Goal: Check status: Check status

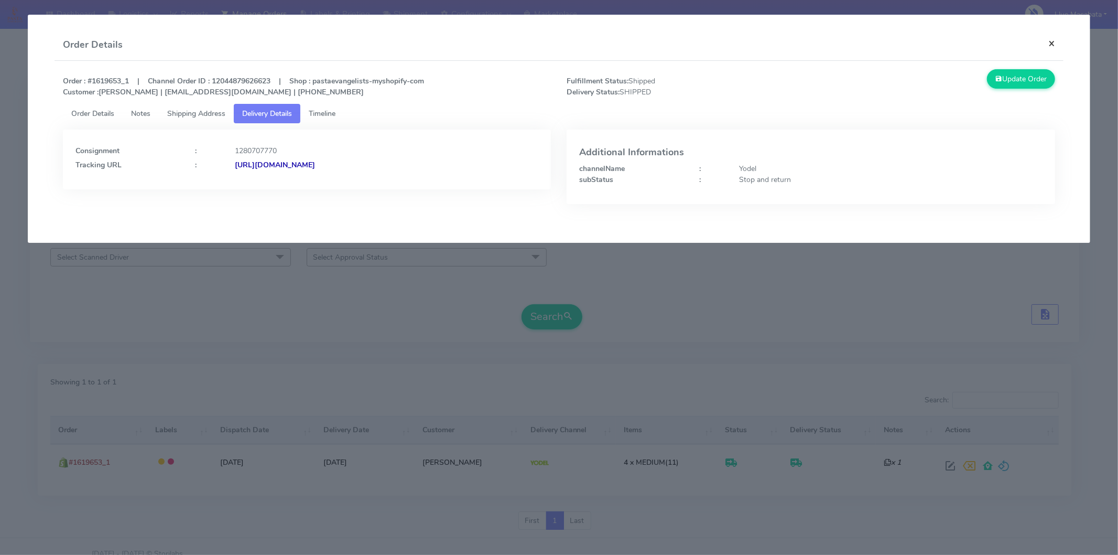
click at [1056, 41] on button "×" at bounding box center [1052, 43] width 24 height 28
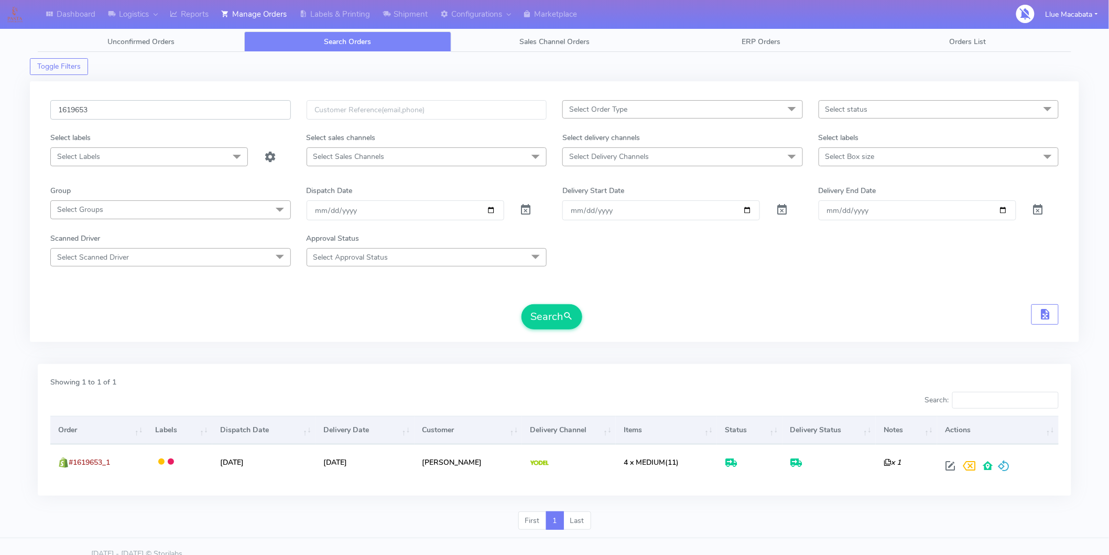
click at [140, 114] on input "1619653" at bounding box center [170, 109] width 241 height 19
paste input "202"
type input "1620253"
click at [548, 306] on button "Search" at bounding box center [552, 316] width 61 height 25
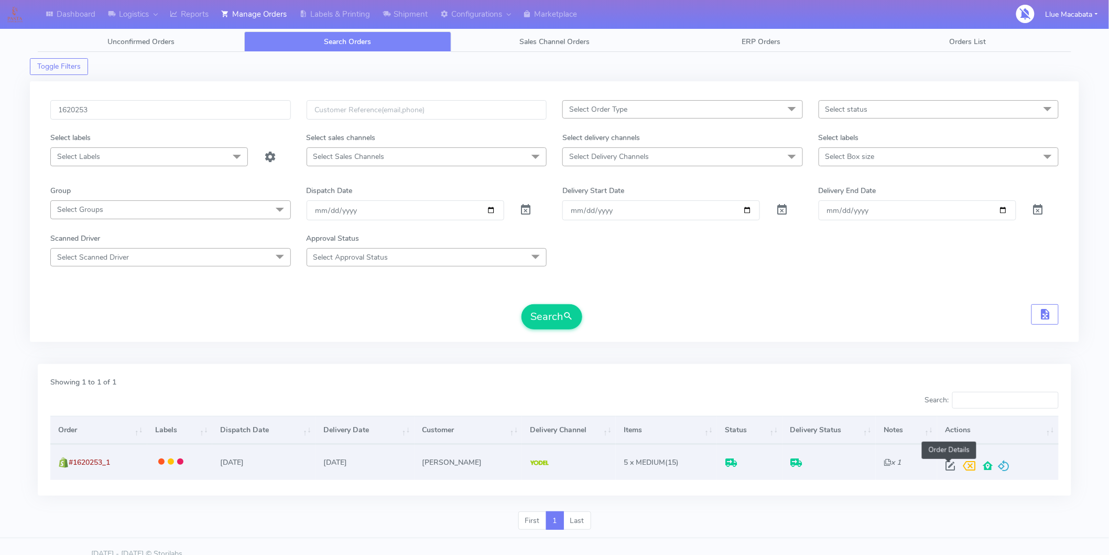
click at [947, 469] on span at bounding box center [950, 468] width 19 height 10
select select "5"
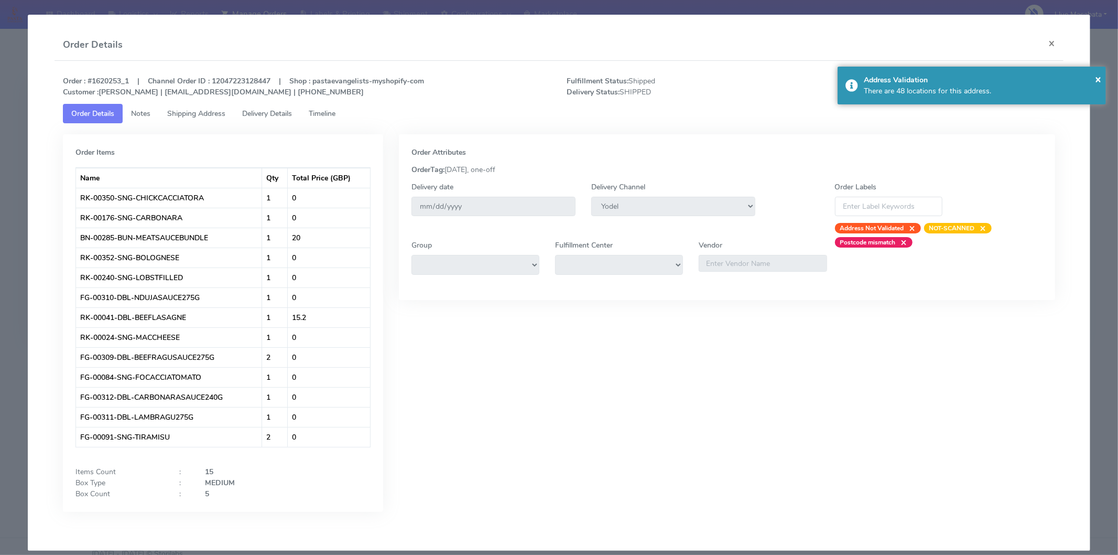
click at [313, 110] on span "Timeline" at bounding box center [322, 114] width 27 height 10
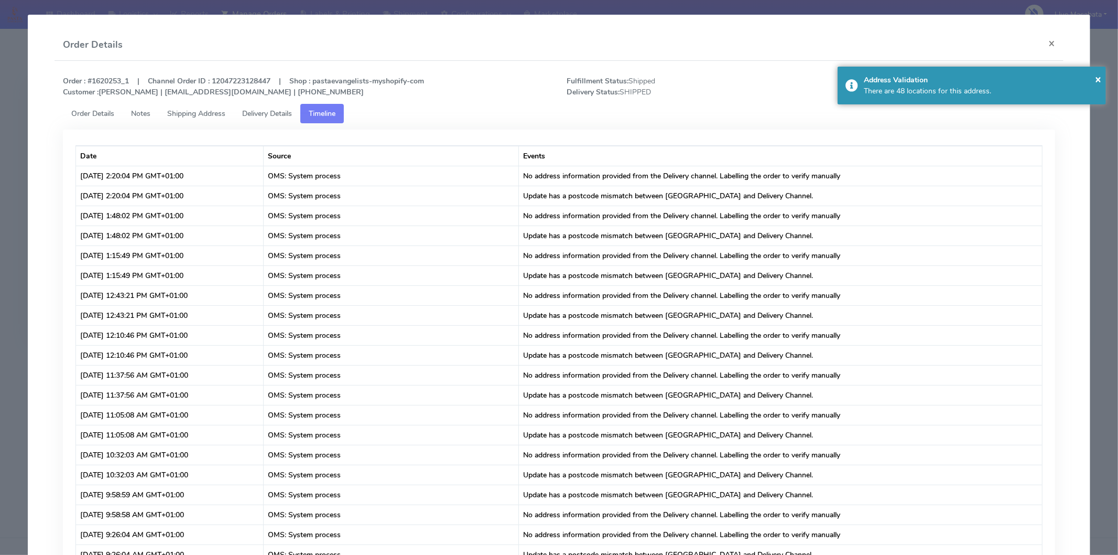
click at [275, 110] on span "Delivery Details" at bounding box center [267, 114] width 50 height 10
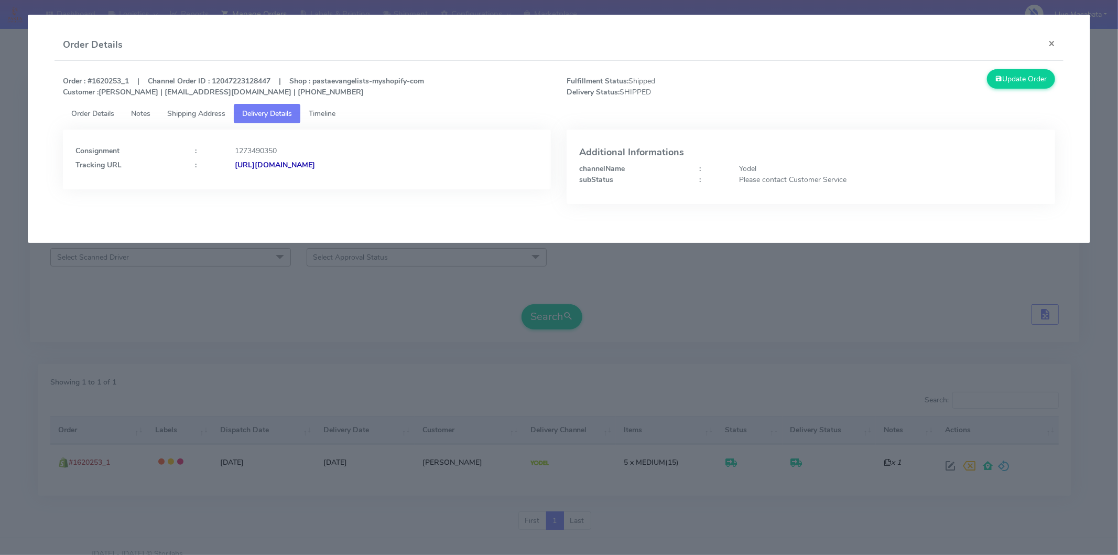
click at [367, 169] on div "[URL][DOMAIN_NAME]" at bounding box center [386, 164] width 319 height 11
click at [1048, 45] on button "×" at bounding box center [1052, 43] width 24 height 28
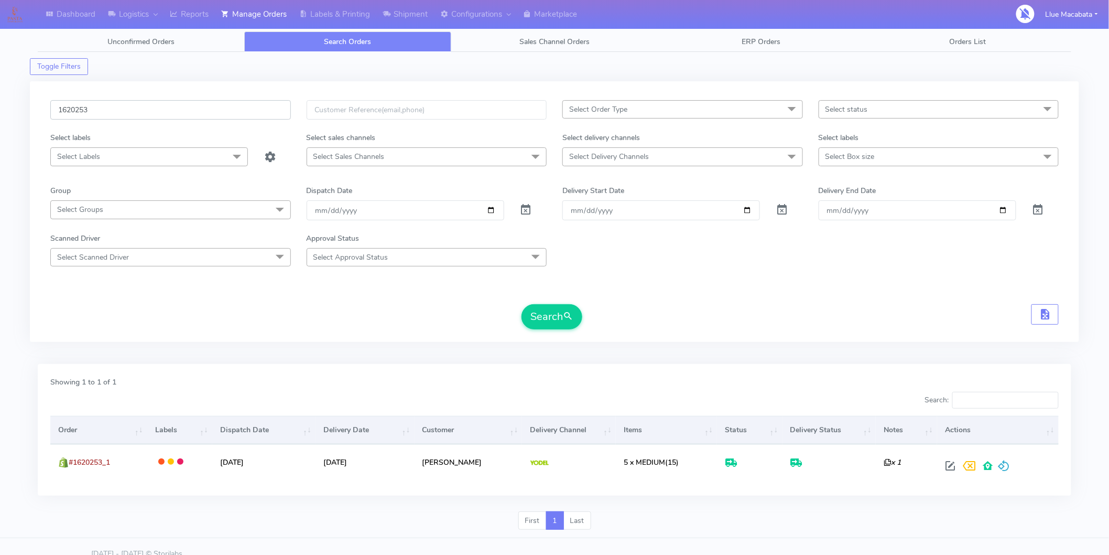
click at [119, 109] on input "1620253" at bounding box center [170, 109] width 241 height 19
paste input "19351"
type input "1619351"
click at [543, 310] on button "Search" at bounding box center [552, 316] width 61 height 25
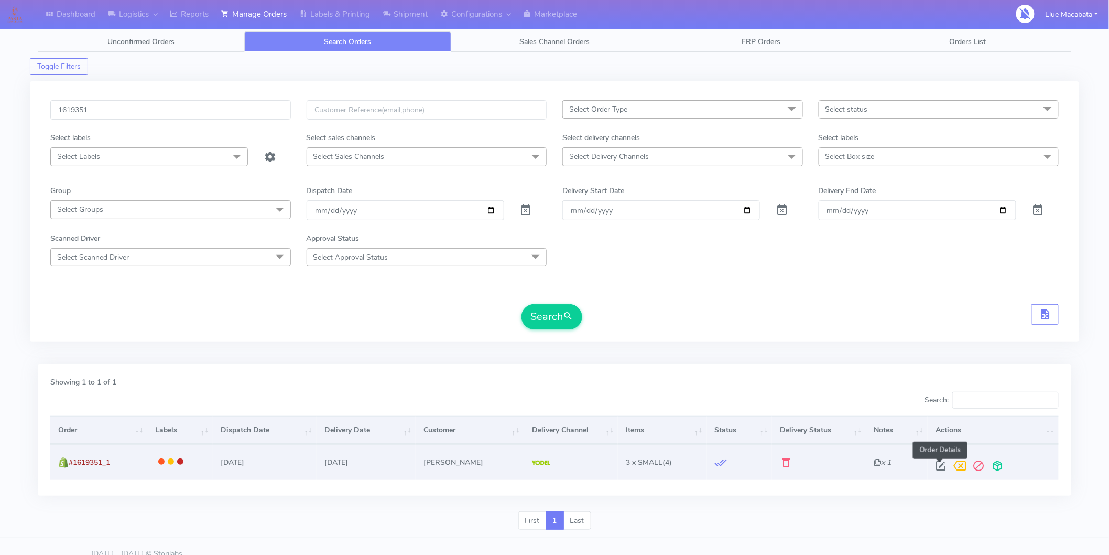
click at [942, 463] on span at bounding box center [941, 468] width 19 height 10
select select "5"
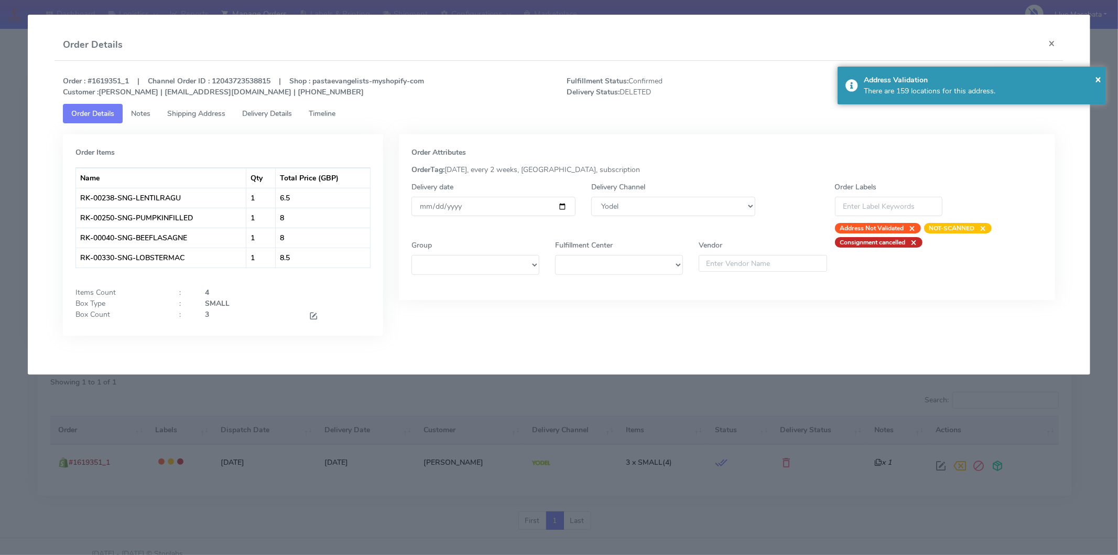
click at [328, 113] on span "Timeline" at bounding box center [322, 114] width 27 height 10
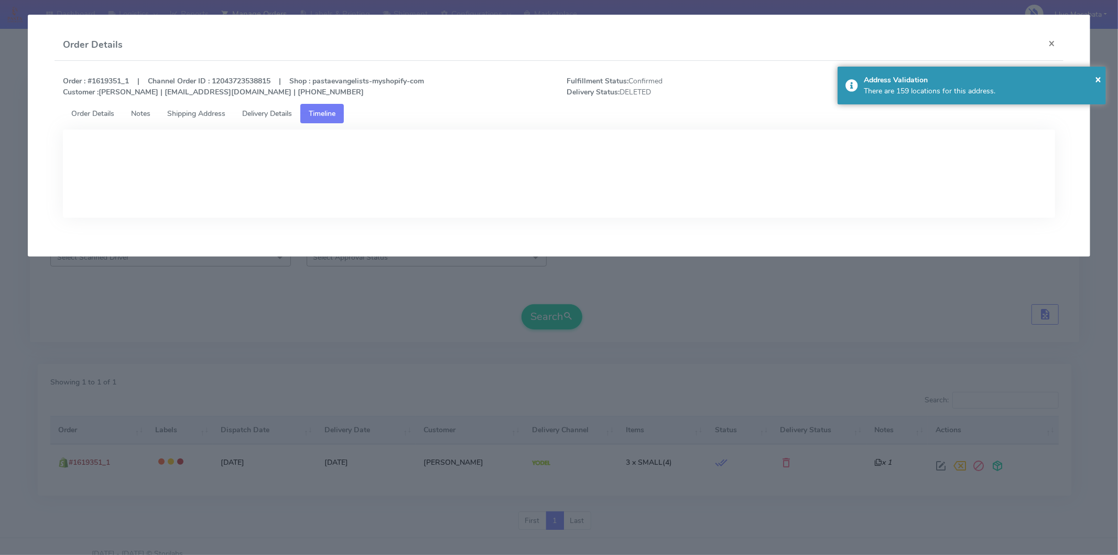
click at [287, 107] on link "Delivery Details" at bounding box center [267, 113] width 67 height 19
